Goal: Task Accomplishment & Management: Manage account settings

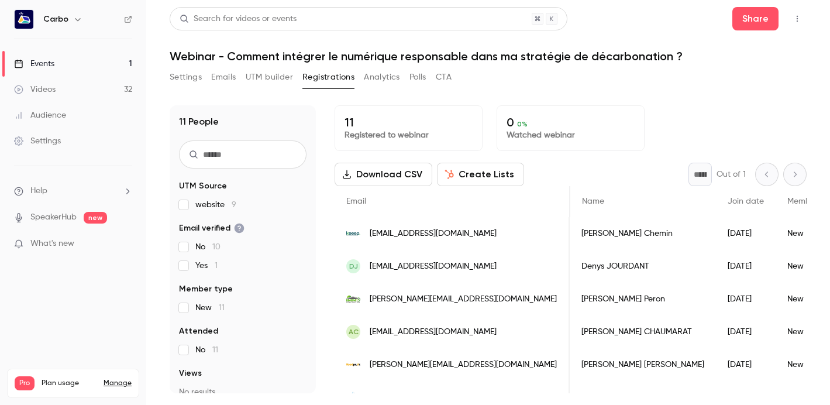
scroll to position [0, 2131]
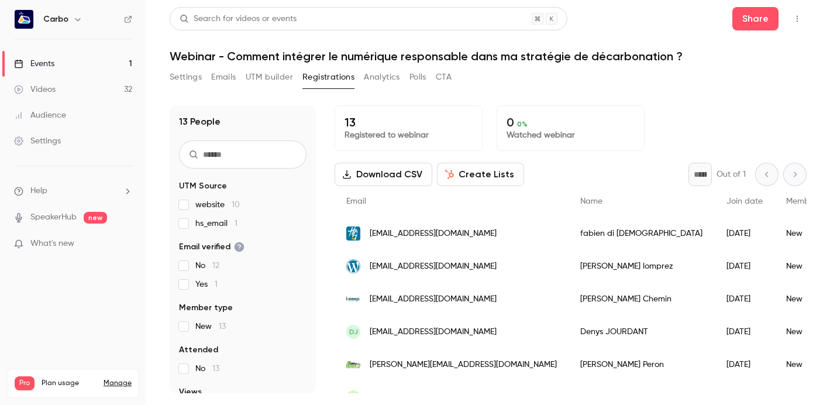
click at [118, 376] on div "Pro Plan usage Manage" at bounding box center [73, 383] width 117 height 14
click at [119, 379] on link "Manage" at bounding box center [118, 383] width 28 height 9
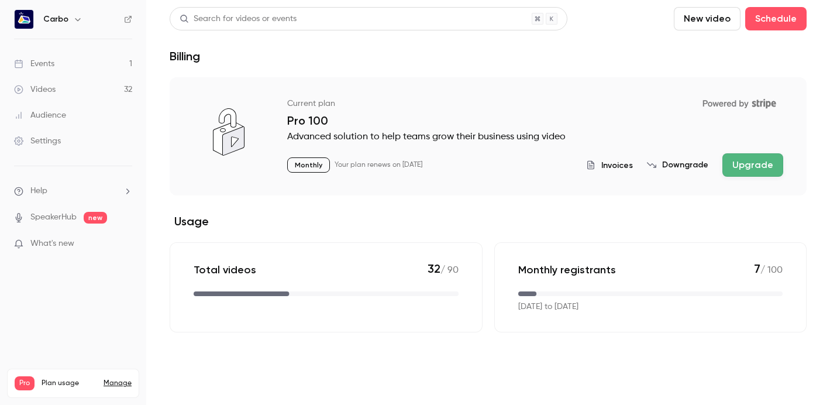
click at [614, 164] on span "Invoices" at bounding box center [618, 165] width 32 height 12
